Goal: Task Accomplishment & Management: Manage account settings

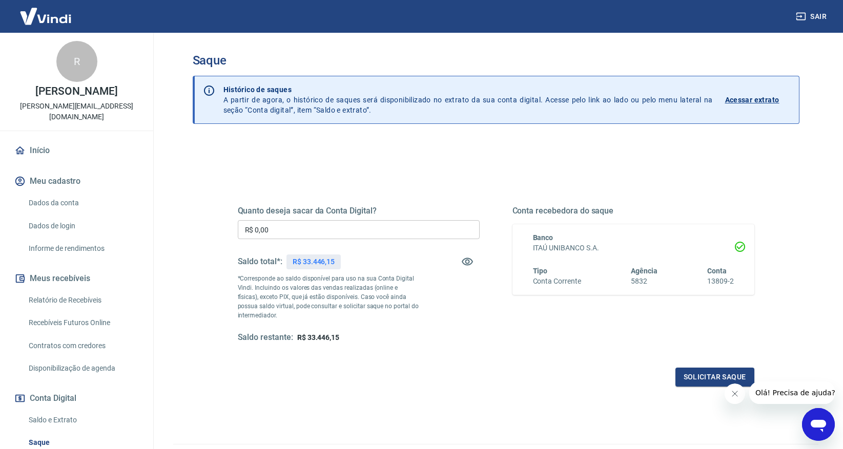
click at [292, 231] on input "R$ 0,00" at bounding box center [359, 229] width 242 height 19
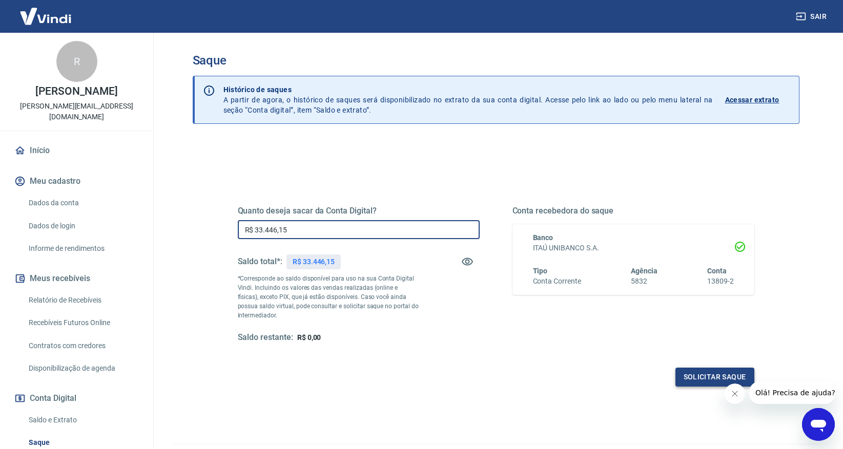
type input "R$ 33.446,15"
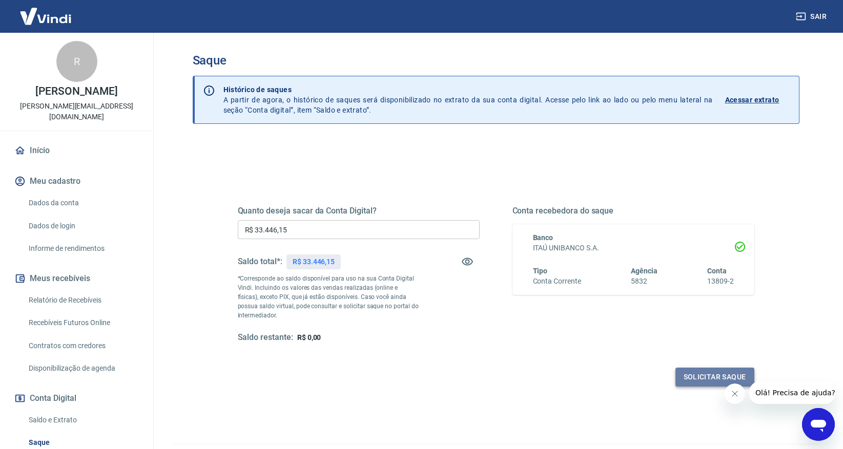
click at [707, 379] on button "Solicitar saque" at bounding box center [714, 377] width 79 height 19
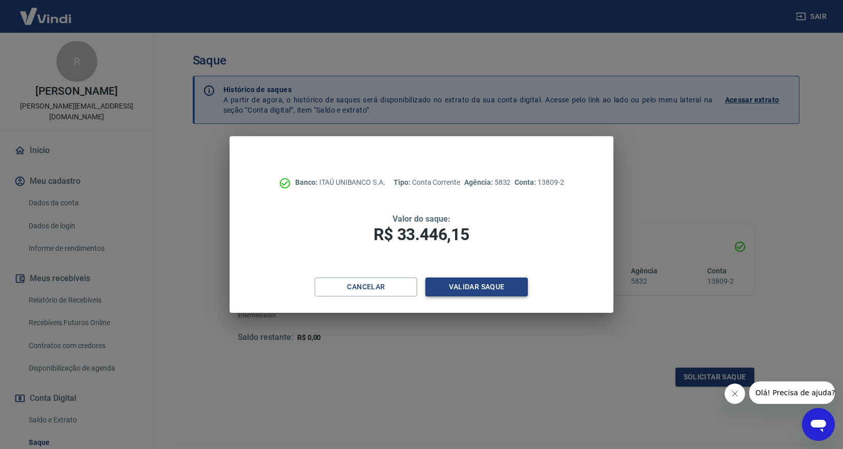
click at [504, 288] on button "Validar saque" at bounding box center [476, 287] width 102 height 19
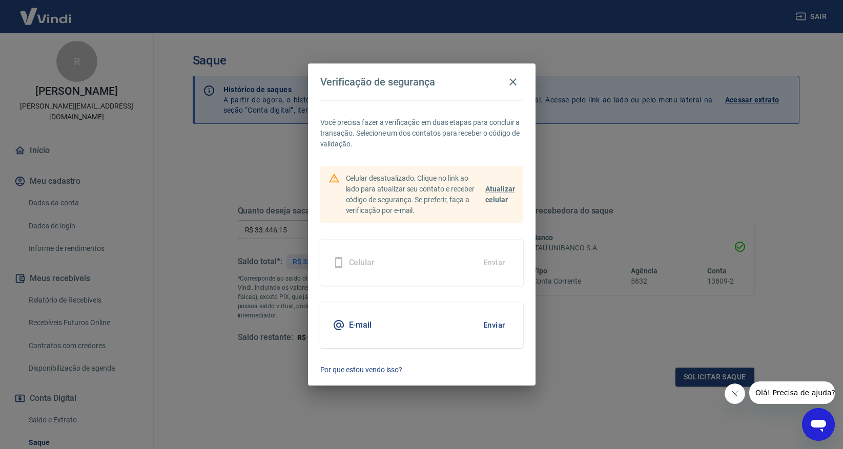
click at [495, 325] on button "Enviar" at bounding box center [494, 326] width 33 height 22
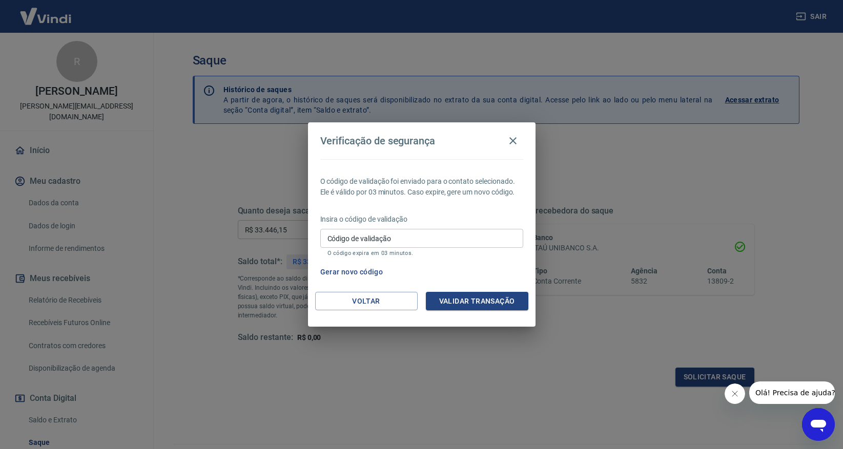
click at [414, 236] on input "Código de validação" at bounding box center [421, 238] width 203 height 19
type input "218839"
click at [468, 297] on button "Validar transação" at bounding box center [477, 301] width 102 height 19
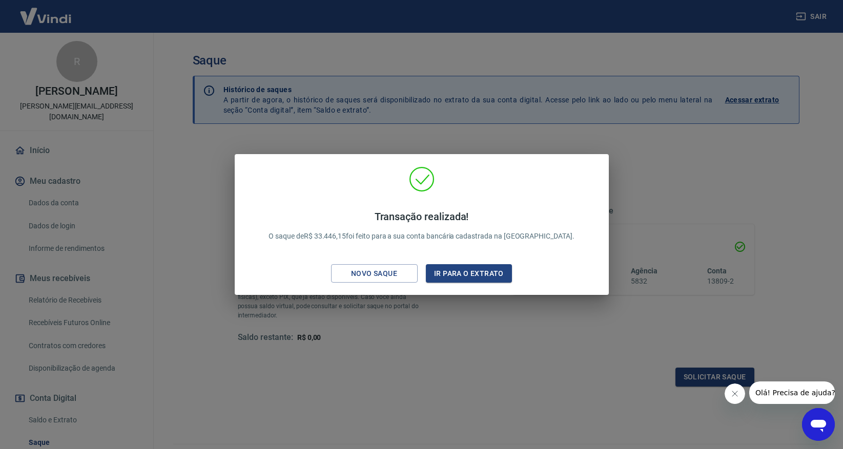
click at [552, 342] on div "Transação realizada! O saque de R$ 33.446,15 foi feito para a sua conta bancári…" at bounding box center [421, 224] width 843 height 449
